Goal: Information Seeking & Learning: Learn about a topic

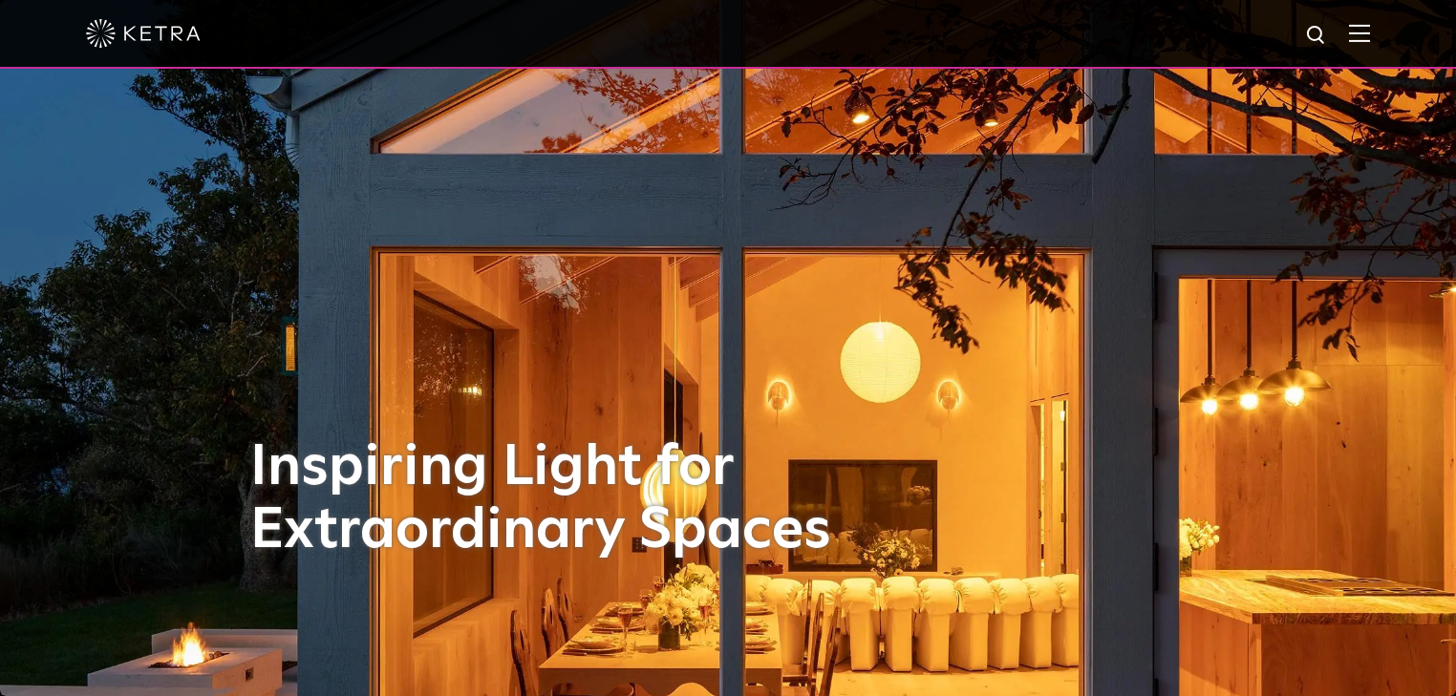
click at [1370, 34] on img at bounding box center [1359, 33] width 21 height 18
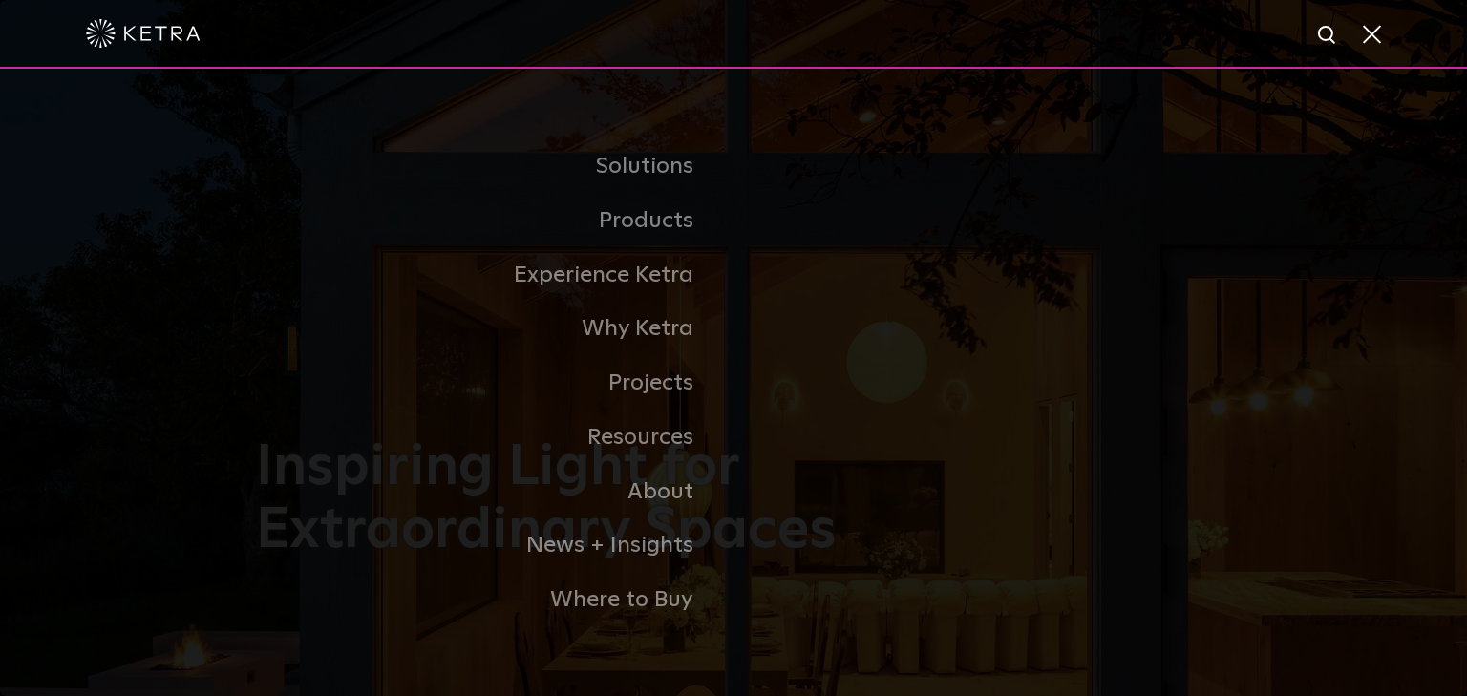
click at [0, 0] on link "Residential Products" at bounding box center [0, 0] width 0 height 0
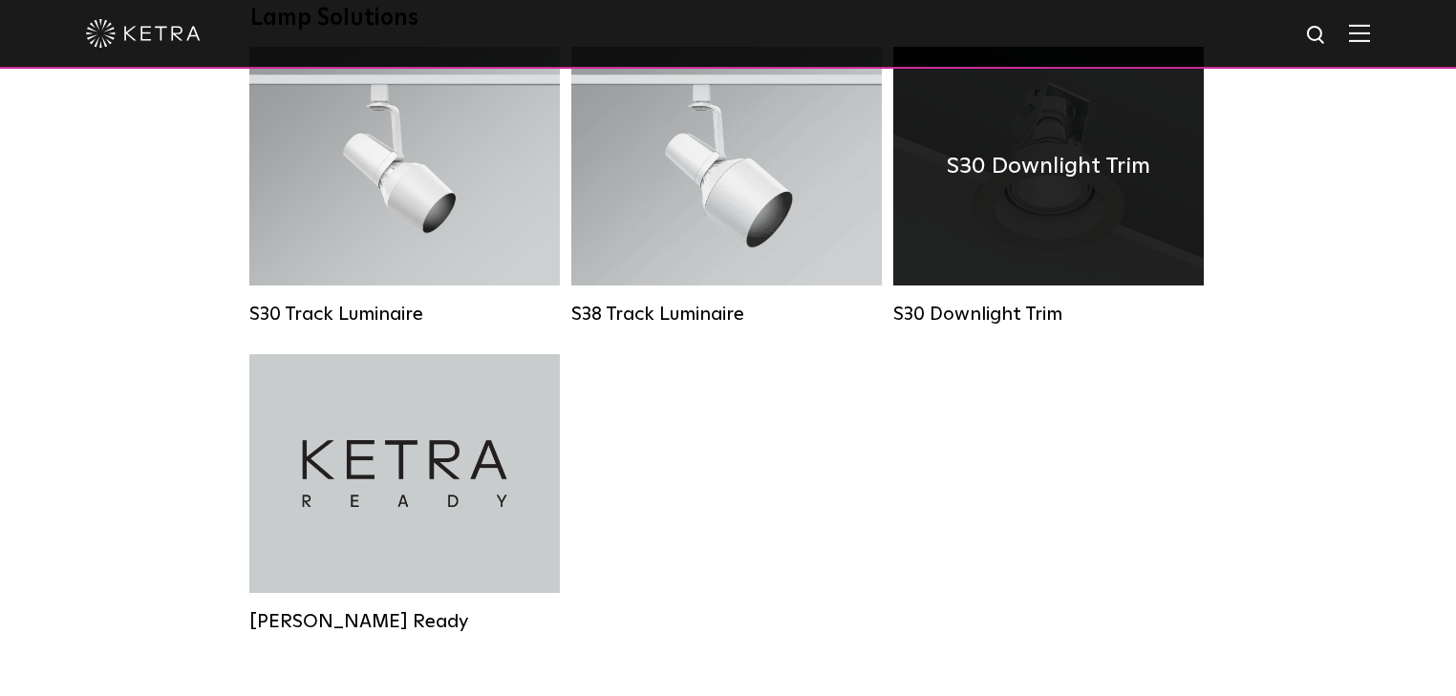
scroll to position [1528, 0]
click at [1027, 248] on div "S30 Downlight Trim" at bounding box center [1048, 167] width 310 height 239
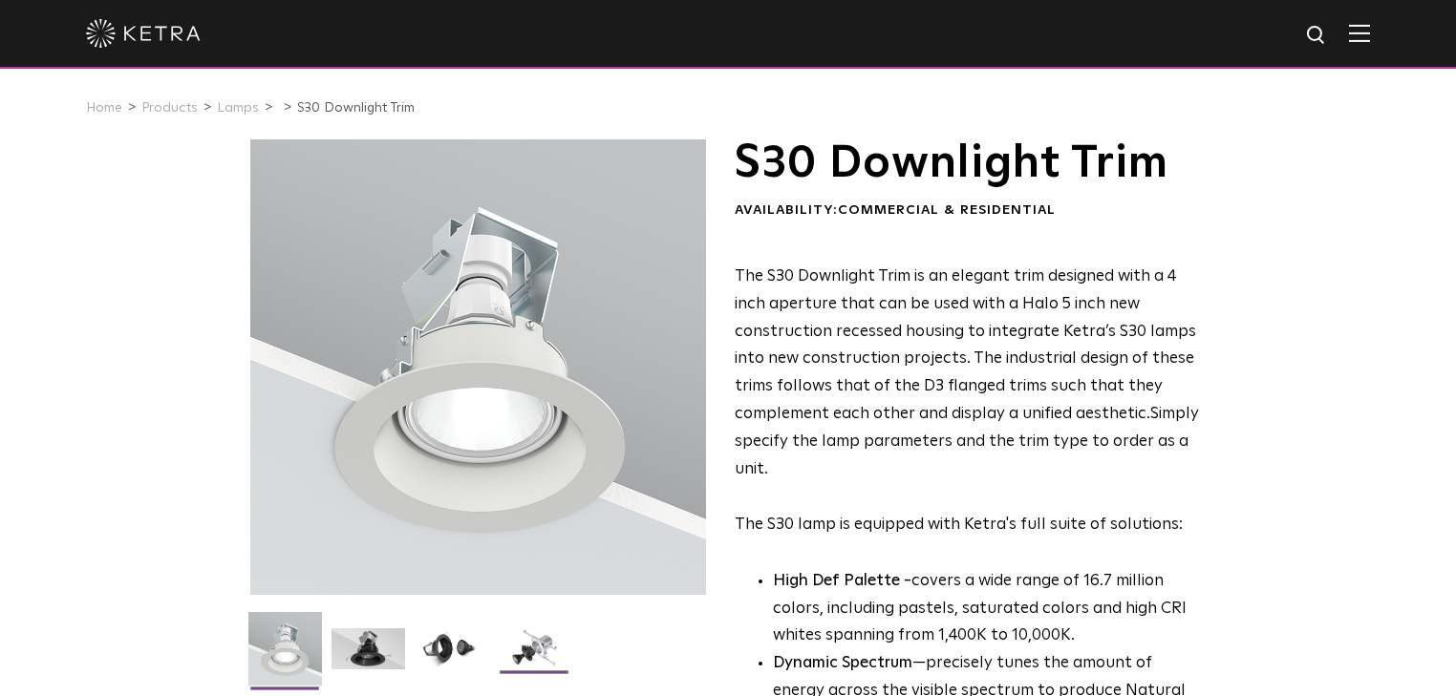
click at [546, 646] on img at bounding box center [535, 655] width 74 height 55
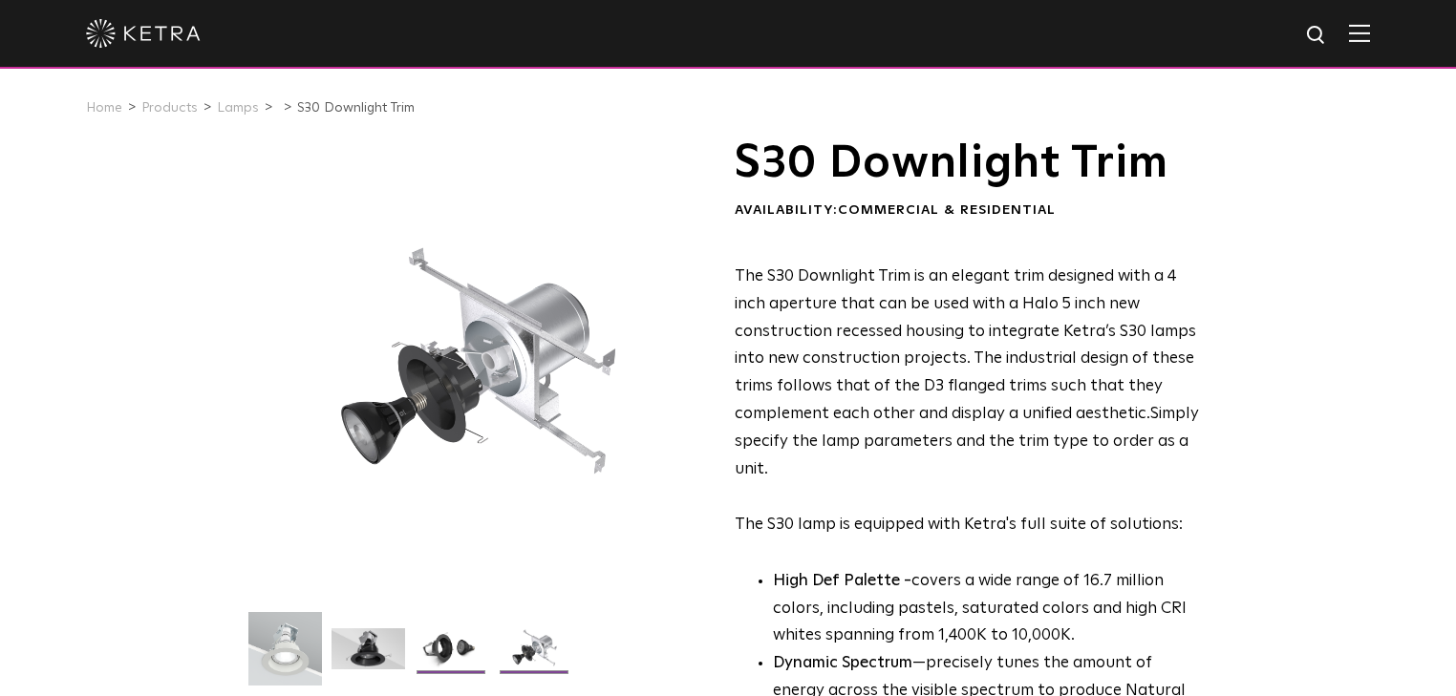
click at [453, 637] on img at bounding box center [452, 655] width 74 height 55
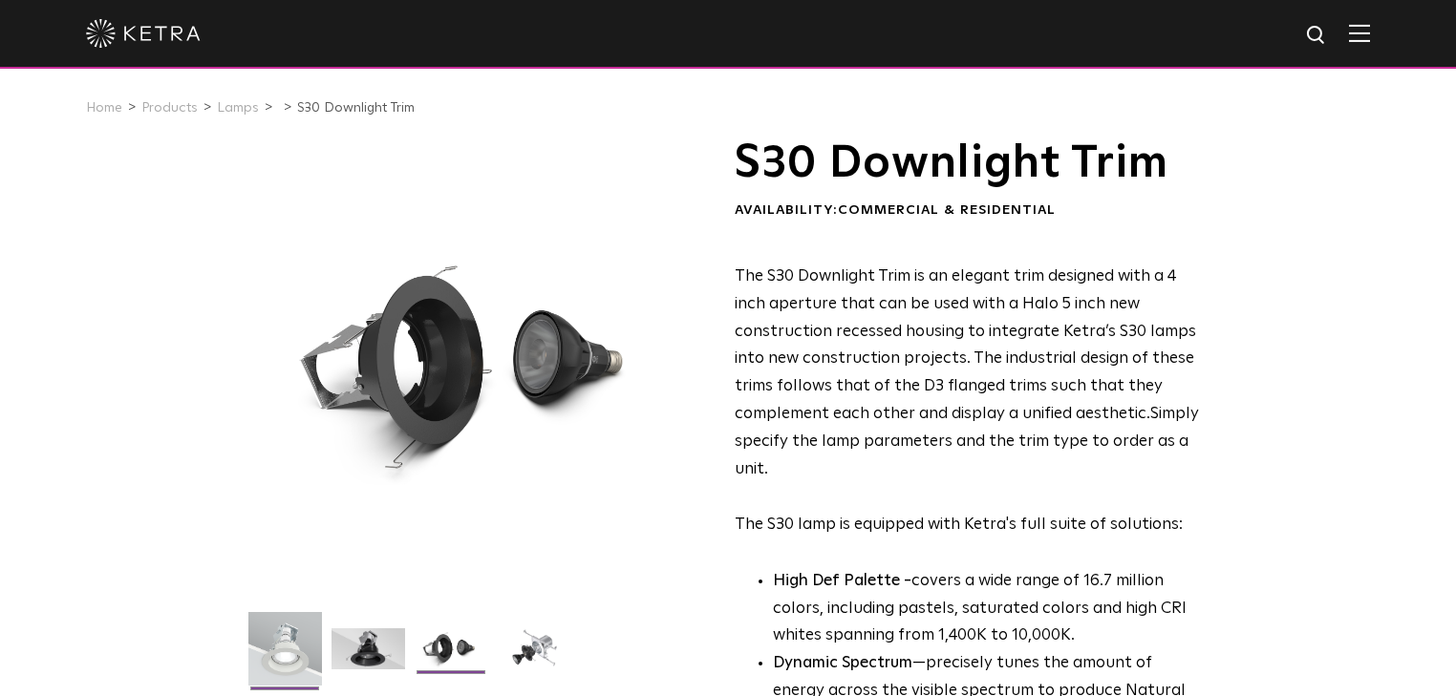
click at [282, 648] on img at bounding box center [285, 656] width 74 height 88
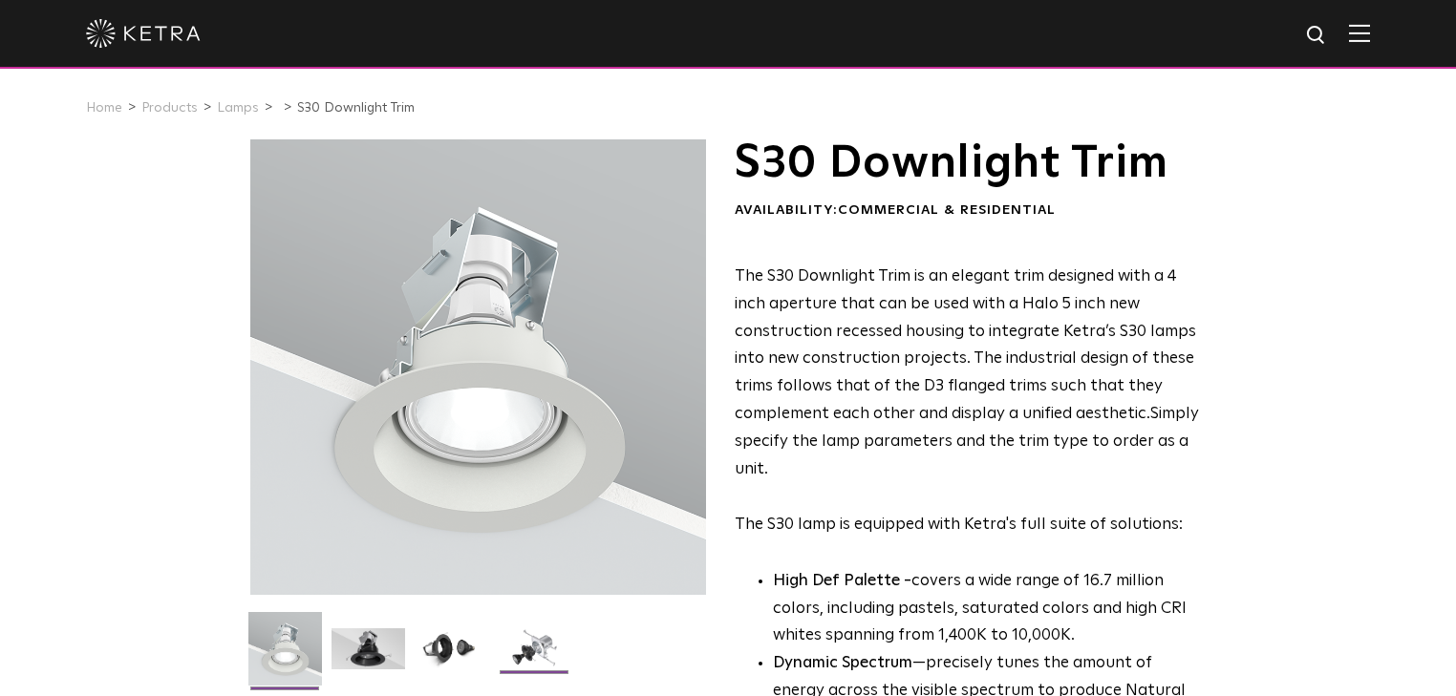
click at [545, 633] on img at bounding box center [535, 655] width 74 height 55
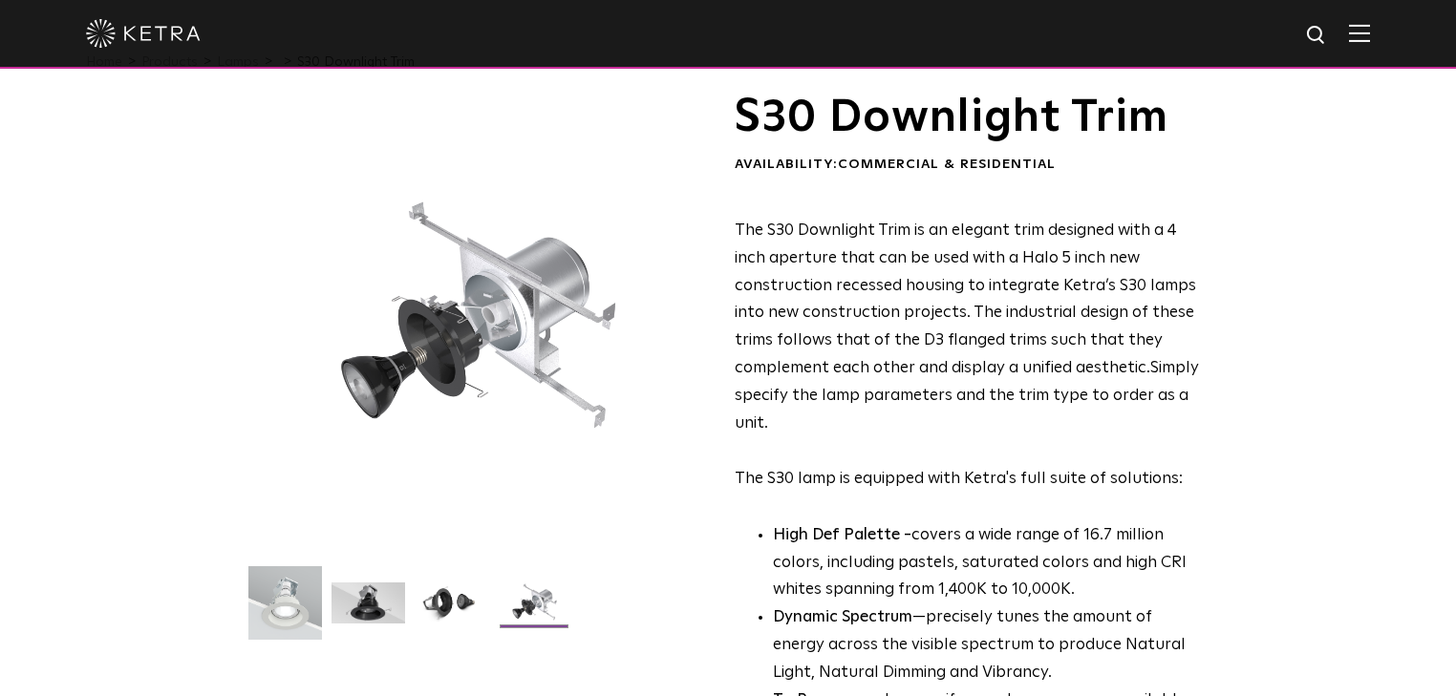
scroll to position [76, 0]
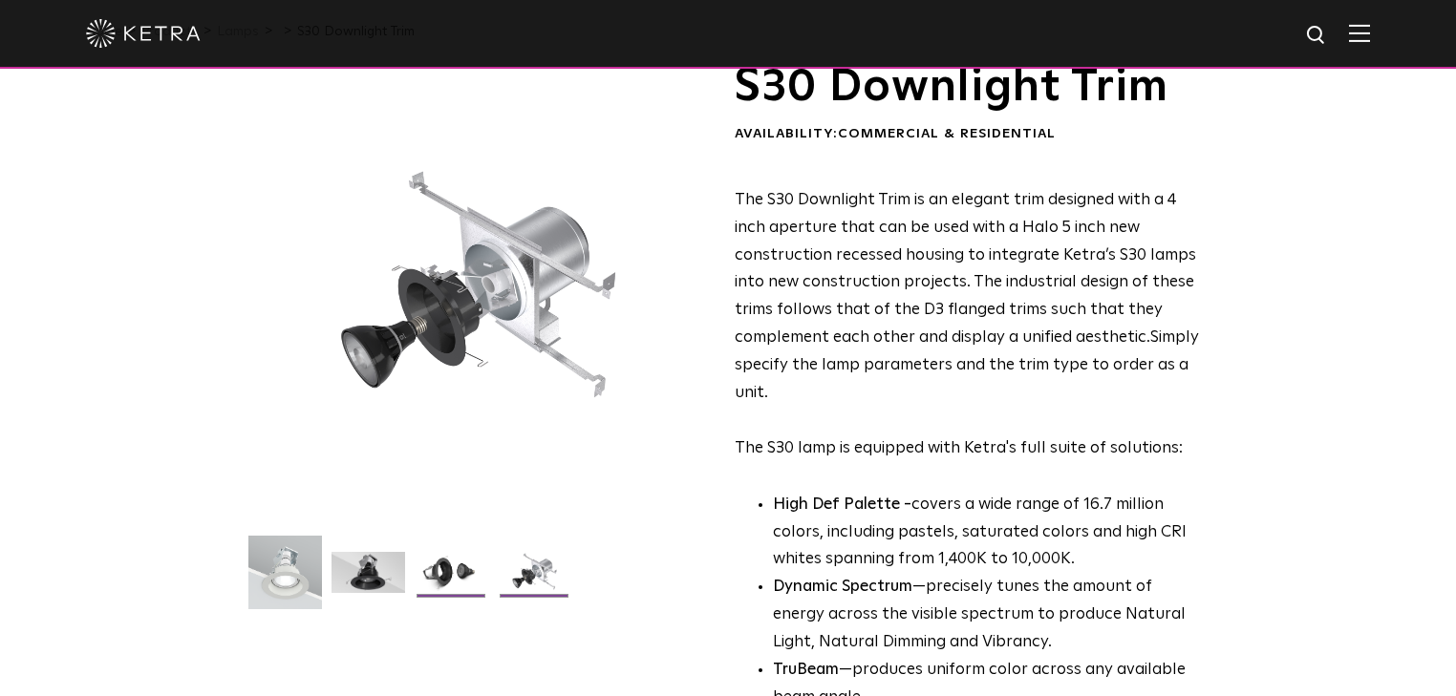
click at [470, 569] on img at bounding box center [452, 579] width 74 height 55
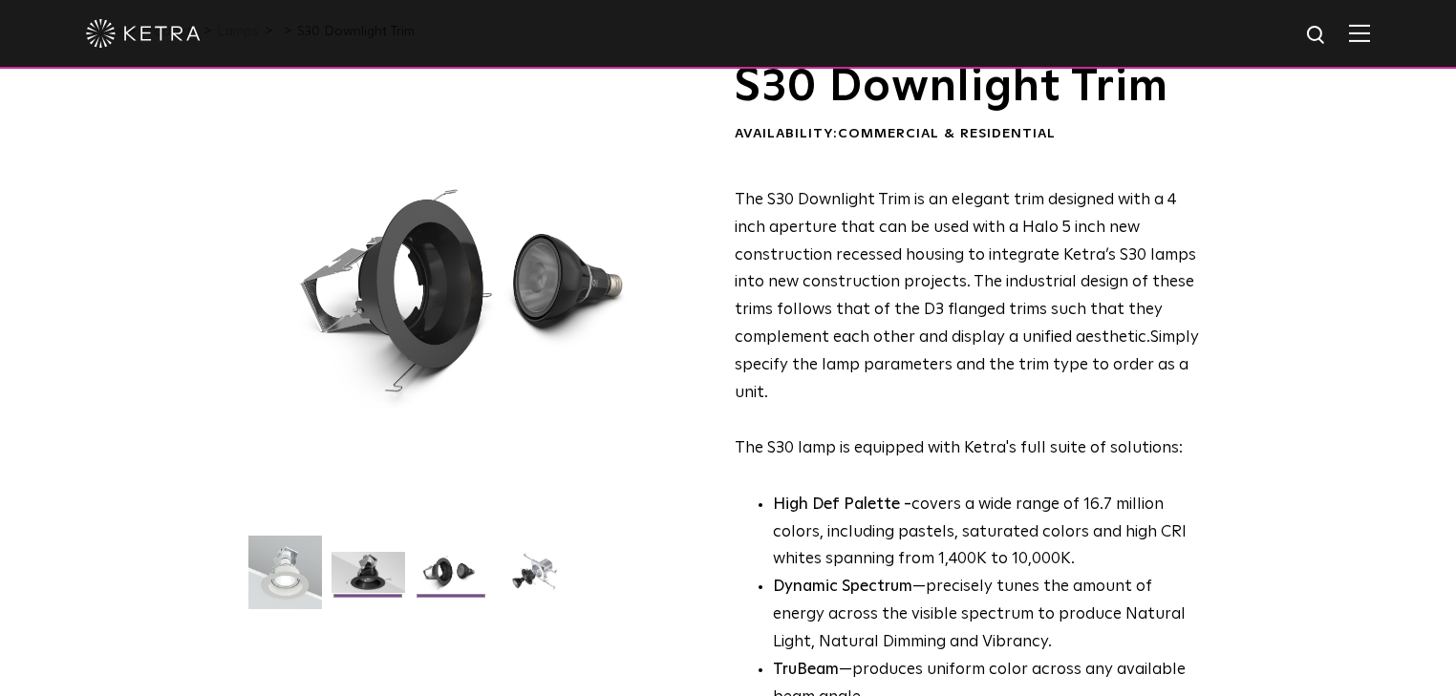
click at [382, 561] on img at bounding box center [368, 579] width 74 height 55
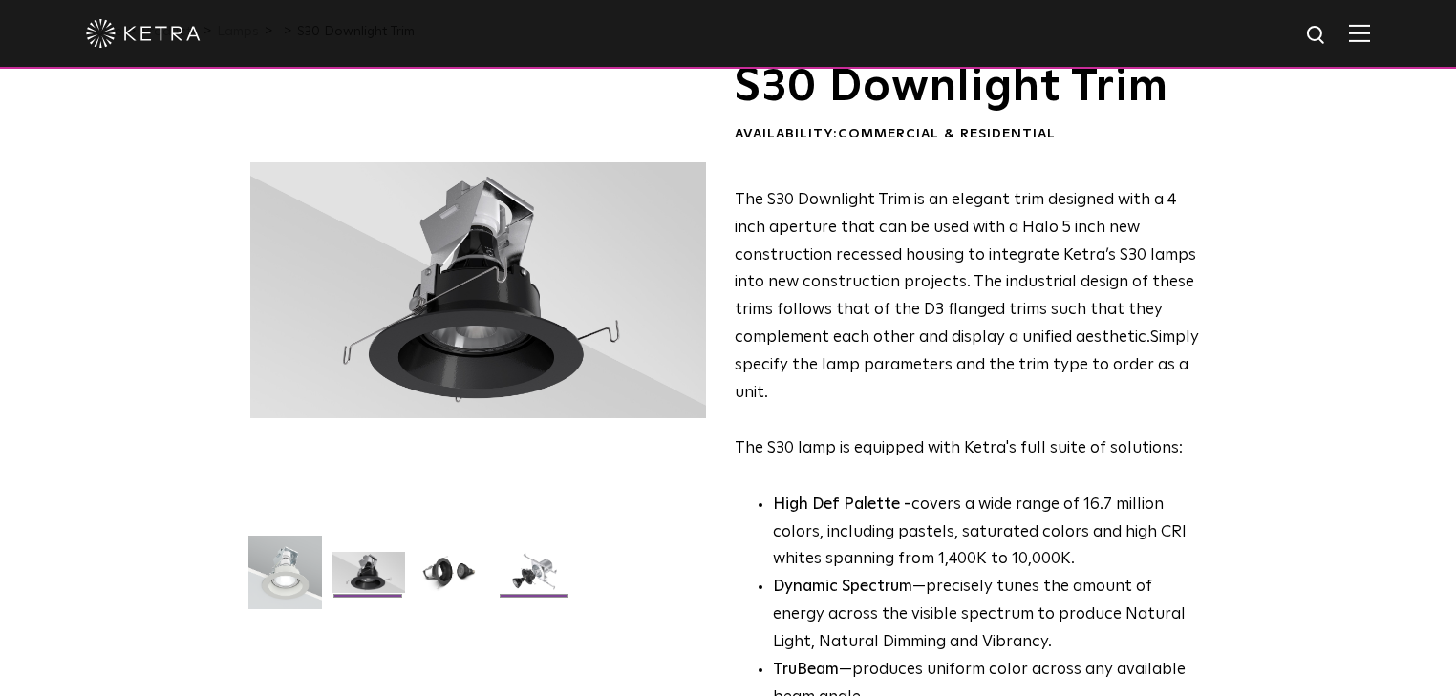
click at [520, 573] on img at bounding box center [535, 579] width 74 height 55
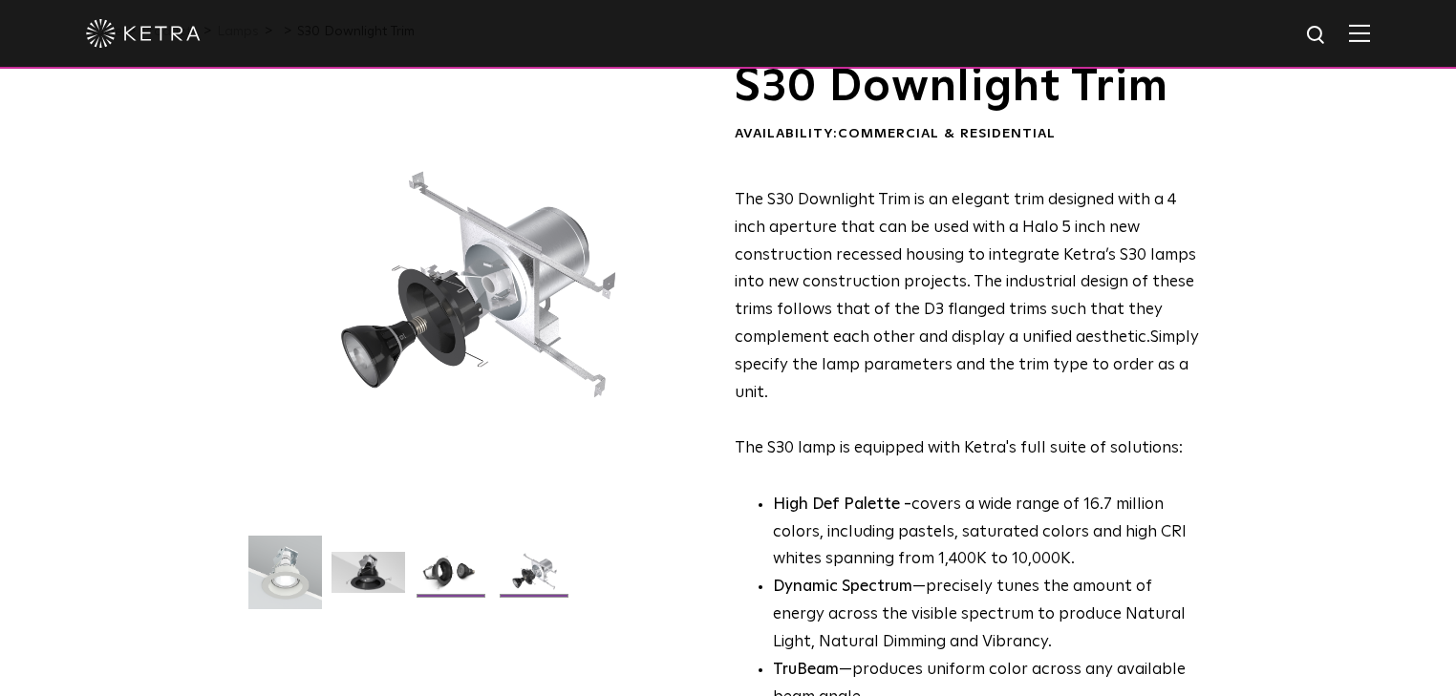
click at [447, 577] on img at bounding box center [452, 579] width 74 height 55
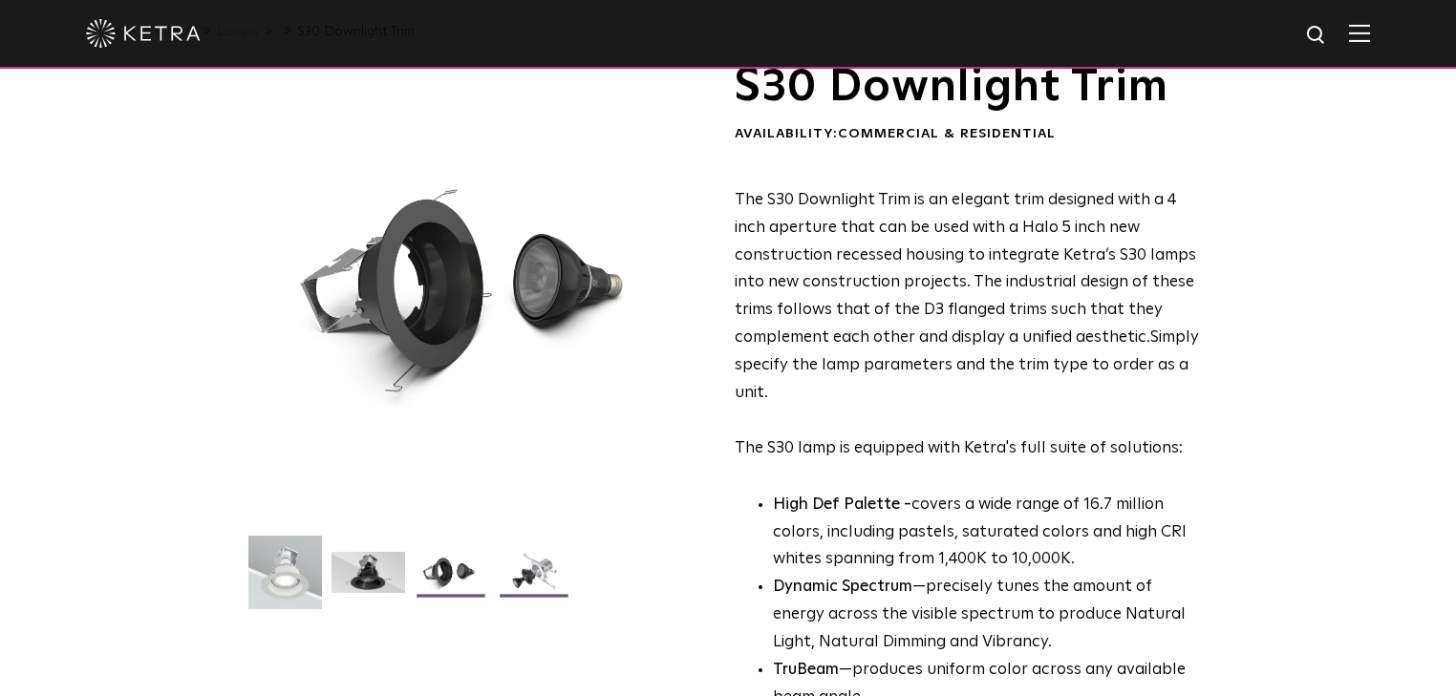
click at [527, 577] on img at bounding box center [535, 579] width 74 height 55
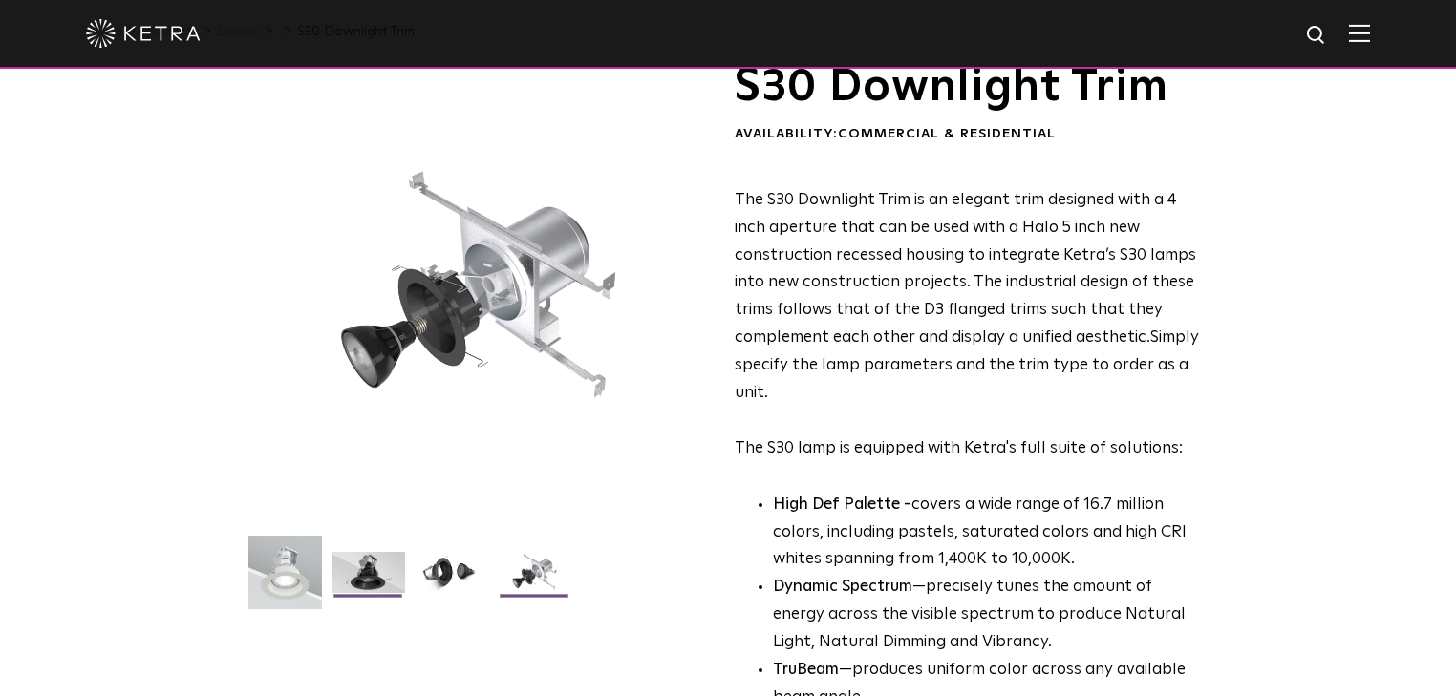
click at [374, 574] on img at bounding box center [368, 579] width 74 height 55
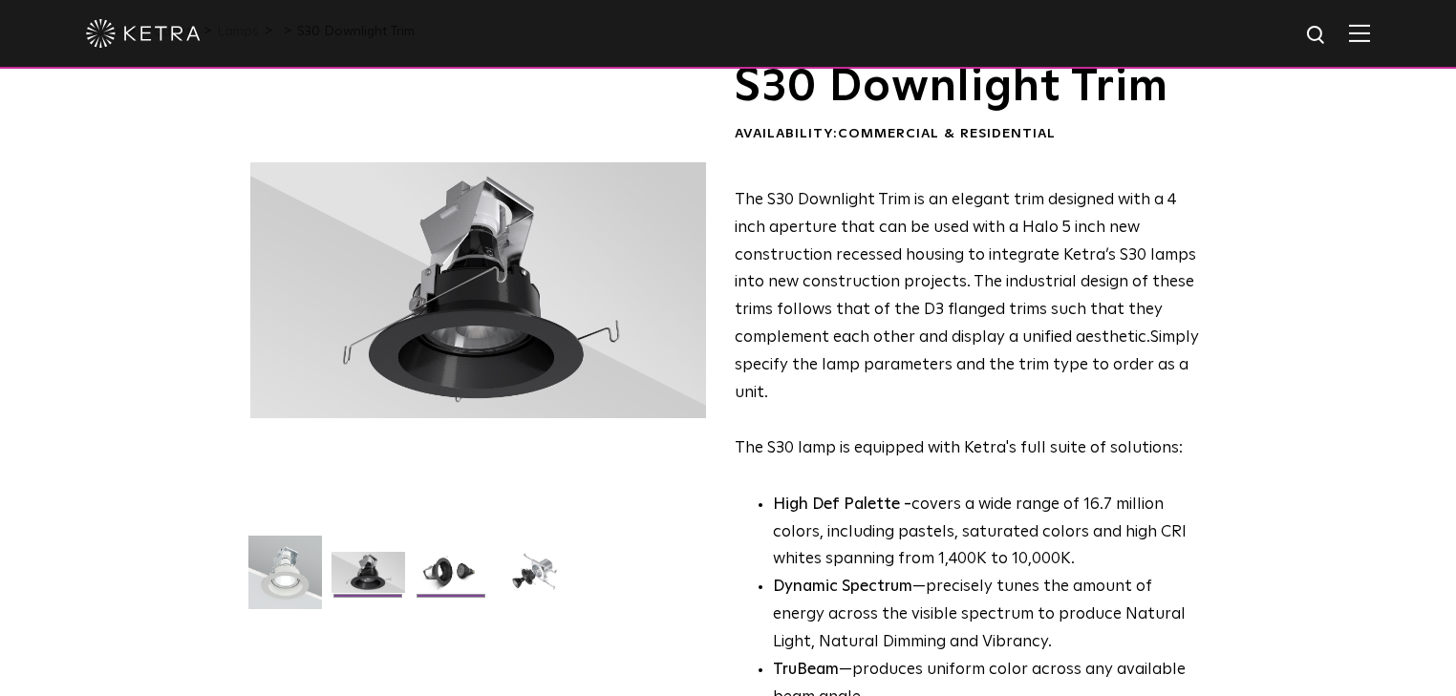
click at [432, 578] on img at bounding box center [452, 579] width 74 height 55
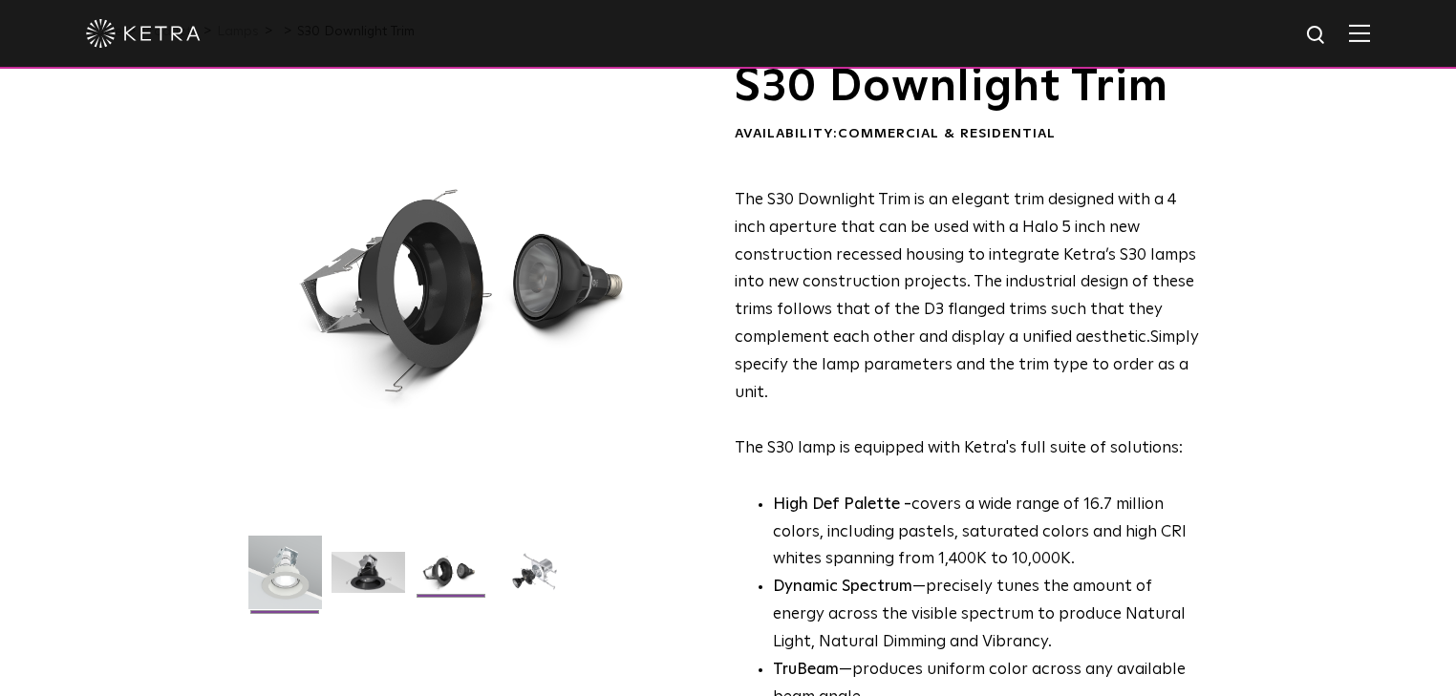
click at [294, 596] on img at bounding box center [285, 580] width 74 height 88
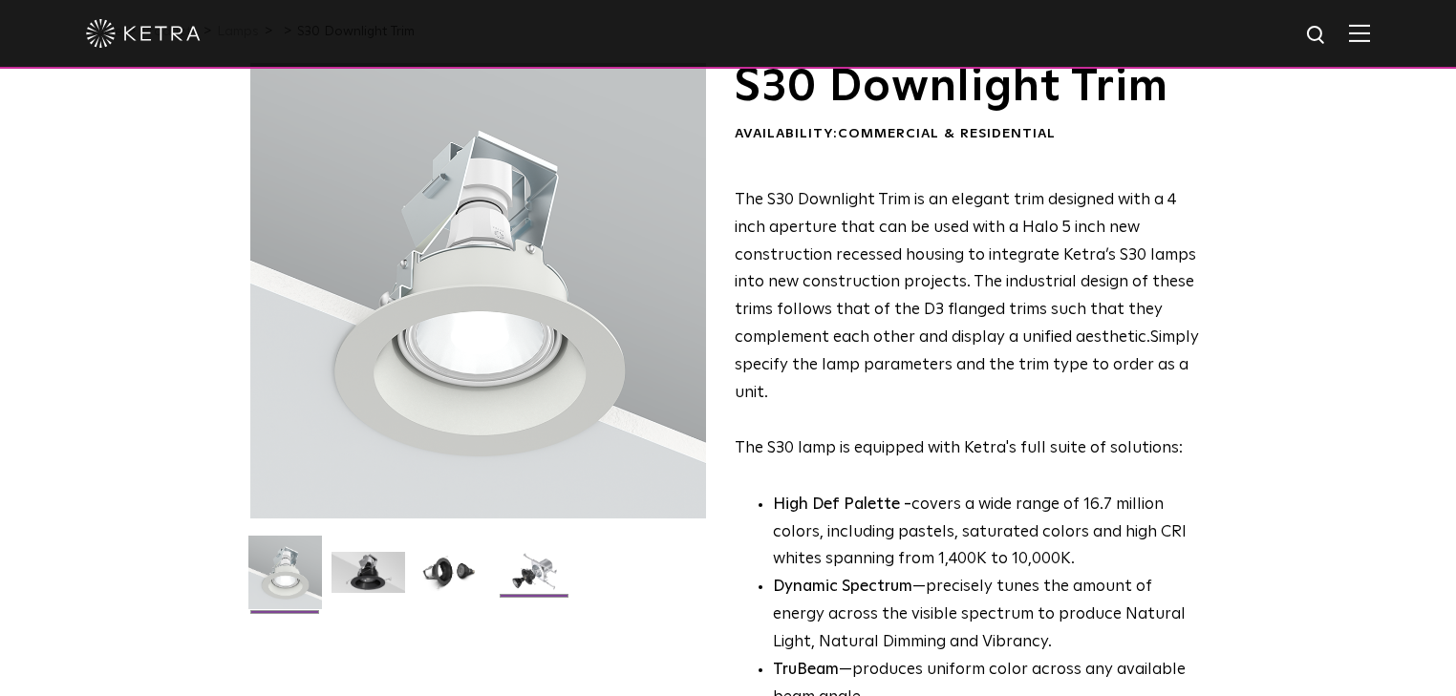
click at [542, 579] on img at bounding box center [535, 579] width 74 height 55
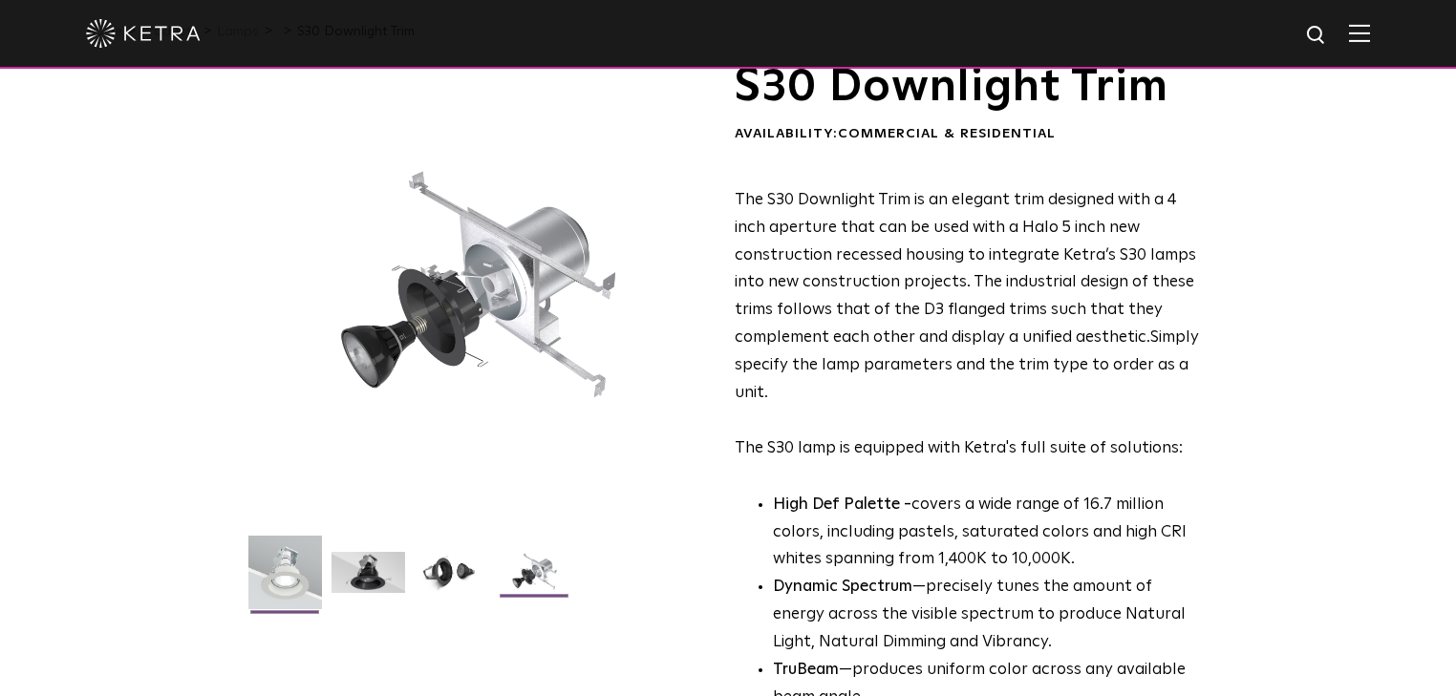
click at [303, 573] on img at bounding box center [285, 580] width 74 height 88
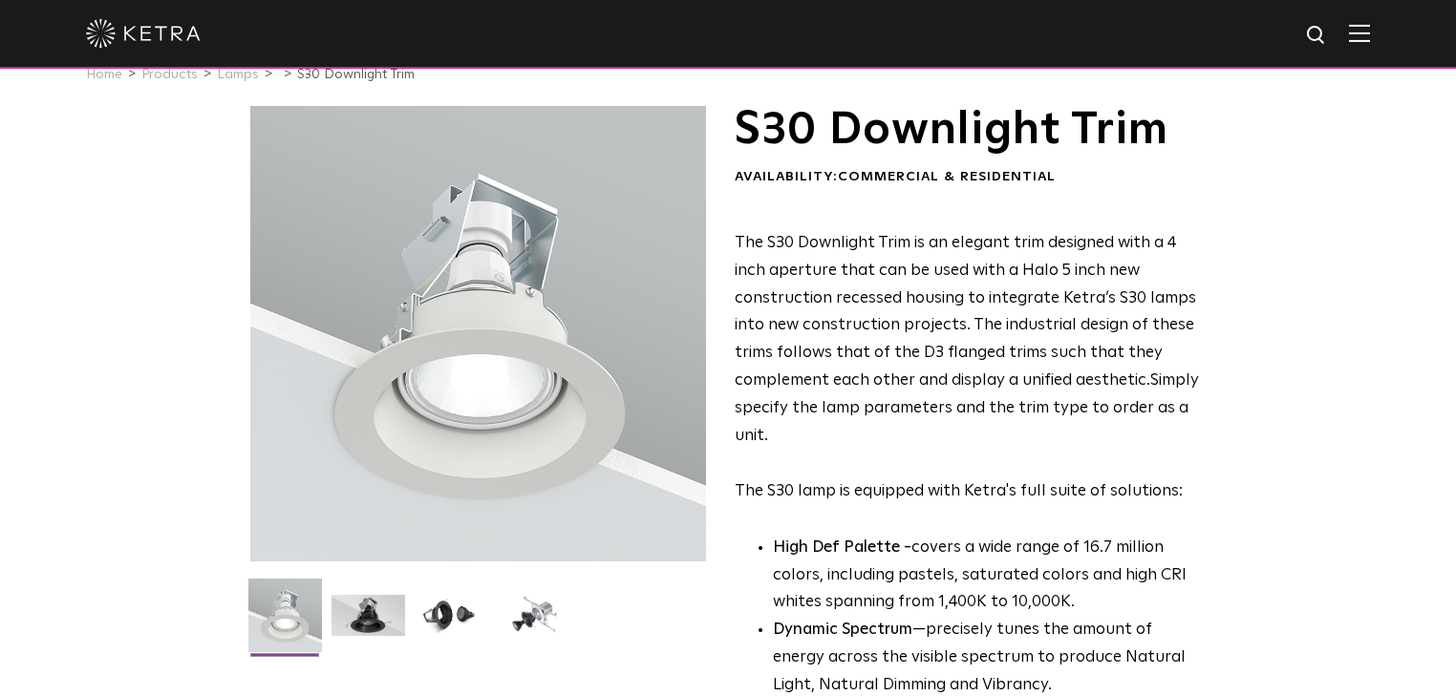
scroll to position [0, 0]
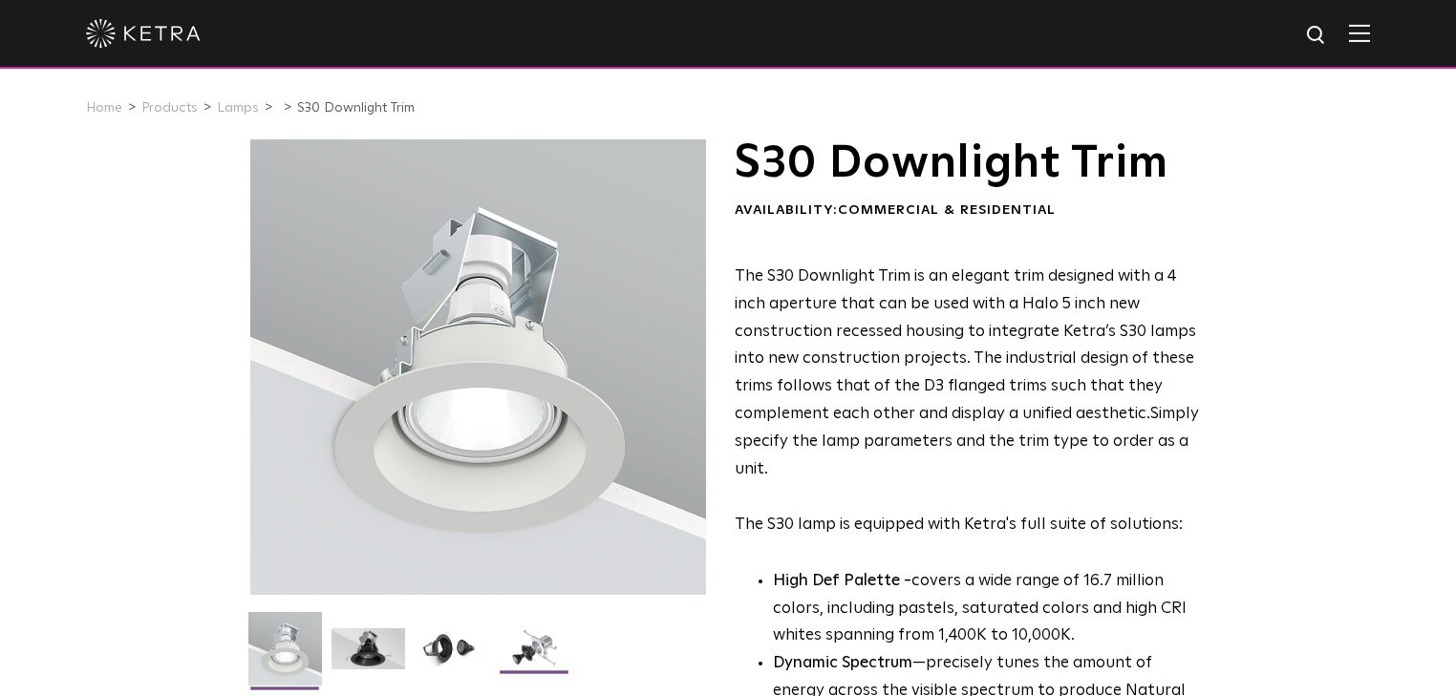
click at [539, 668] on img at bounding box center [535, 655] width 74 height 55
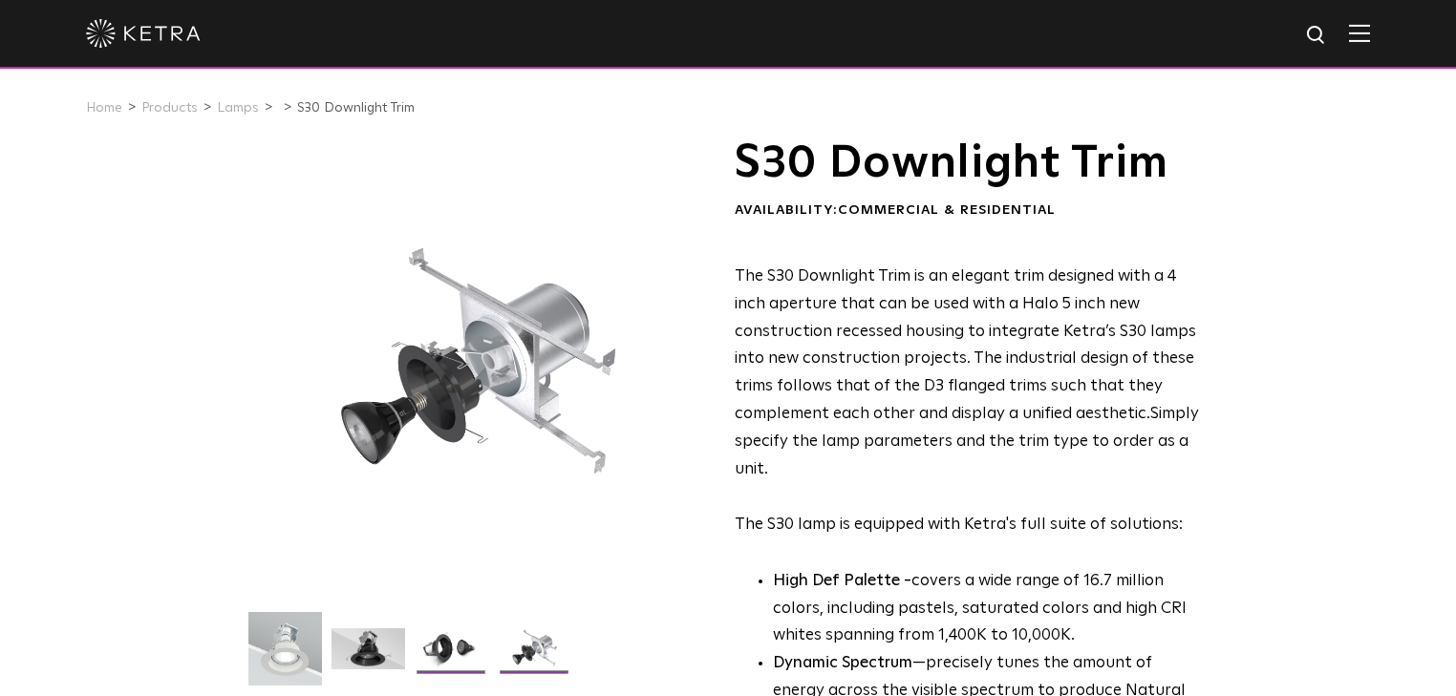
click at [451, 650] on img at bounding box center [452, 655] width 74 height 55
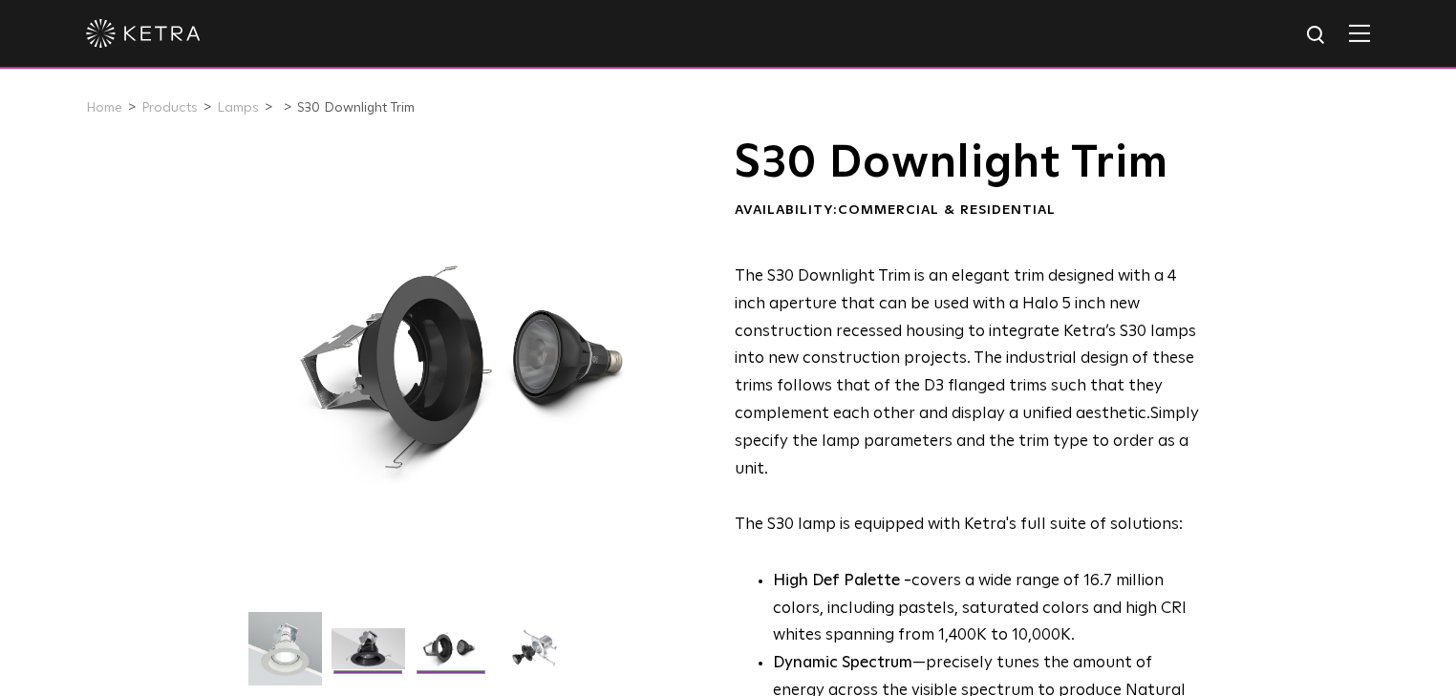
click at [379, 649] on img at bounding box center [368, 655] width 74 height 55
